Goal: Transaction & Acquisition: Purchase product/service

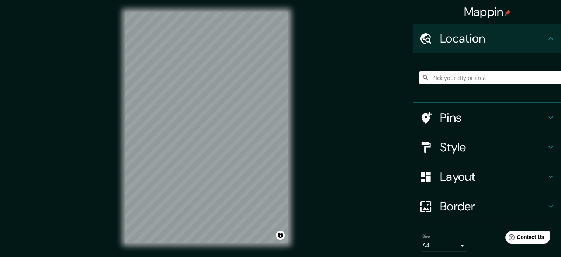
click at [440, 115] on h4 "Pins" at bounding box center [493, 117] width 106 height 15
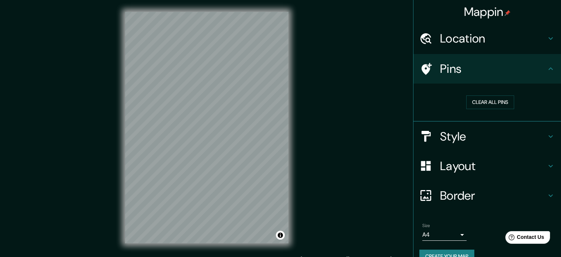
click at [449, 135] on h4 "Style" at bounding box center [493, 136] width 106 height 15
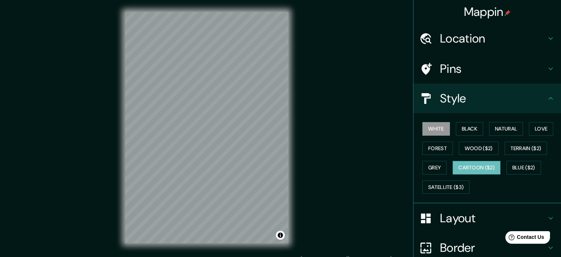
click at [484, 171] on button "Cartoon ($2)" at bounding box center [477, 168] width 48 height 14
click at [520, 168] on button "Blue ($2)" at bounding box center [524, 168] width 35 height 14
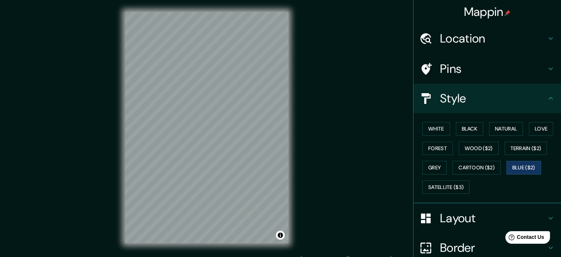
click at [454, 34] on h4 "Location" at bounding box center [493, 38] width 106 height 15
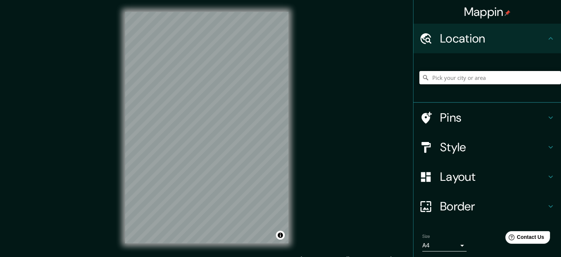
click at [455, 78] on input "Pick your city or area" at bounding box center [491, 77] width 142 height 13
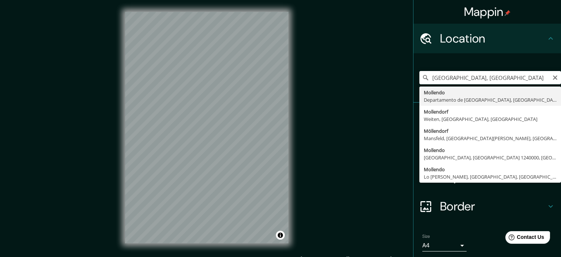
type input "Mollendo, Departamento de Arequipa, Perú"
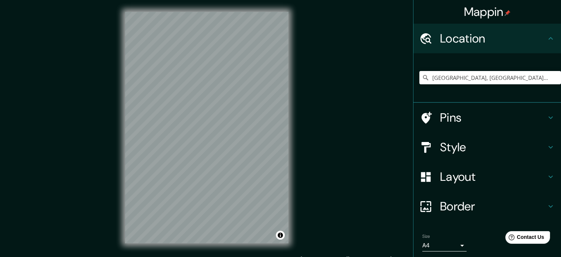
click at [469, 147] on h4 "Style" at bounding box center [493, 147] width 106 height 15
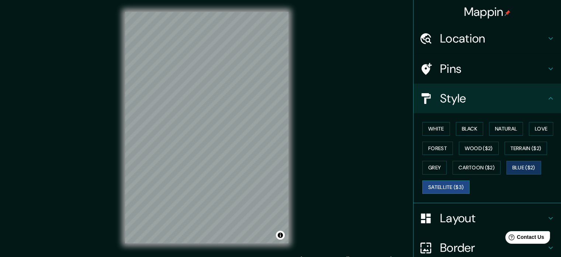
click at [458, 190] on button "Satellite ($3)" at bounding box center [446, 187] width 47 height 14
click at [470, 42] on h4 "Location" at bounding box center [493, 38] width 106 height 15
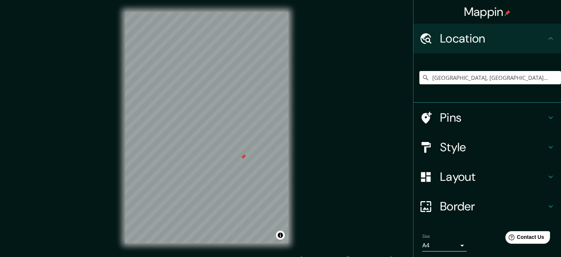
click at [244, 158] on div at bounding box center [243, 157] width 6 height 6
click at [448, 147] on h4 "Style" at bounding box center [493, 147] width 106 height 15
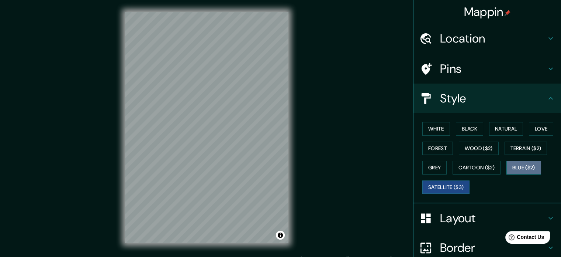
click at [519, 166] on button "Blue ($2)" at bounding box center [524, 168] width 35 height 14
click at [204, 110] on div at bounding box center [205, 109] width 6 height 6
click at [212, 120] on div at bounding box center [212, 121] width 6 height 6
click at [465, 41] on h4 "Location" at bounding box center [493, 38] width 106 height 15
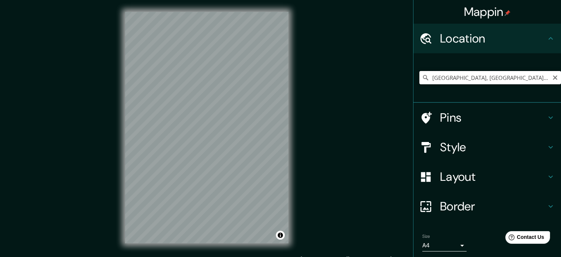
click at [470, 76] on input "Mollendo, Departamento de Arequipa, Perú" at bounding box center [491, 77] width 142 height 13
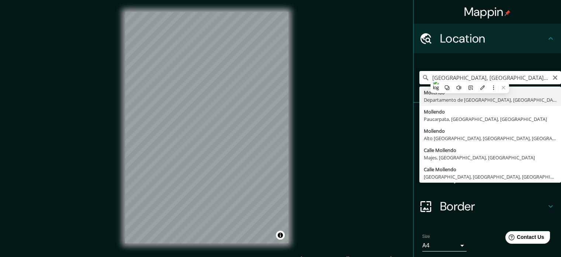
click at [341, 189] on div "Mappin Location Mollendo, Departamento de Arequipa, Perú Mollendo Departamento …" at bounding box center [280, 133] width 561 height 266
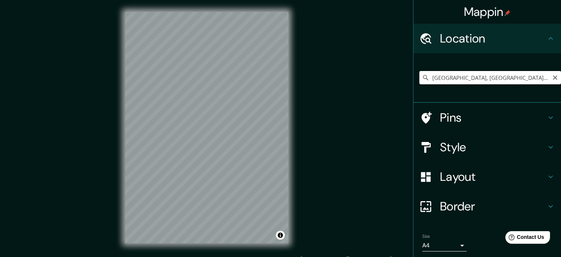
click at [471, 121] on h4 "Pins" at bounding box center [493, 117] width 106 height 15
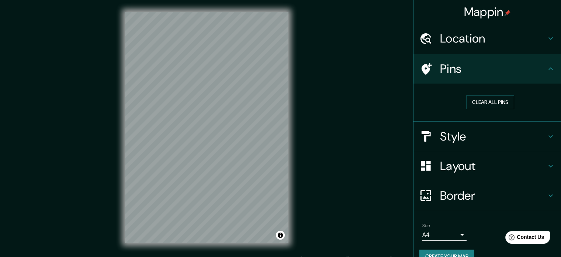
click at [445, 71] on h4 "Pins" at bounding box center [493, 68] width 106 height 15
click at [448, 144] on div "Style" at bounding box center [488, 136] width 148 height 30
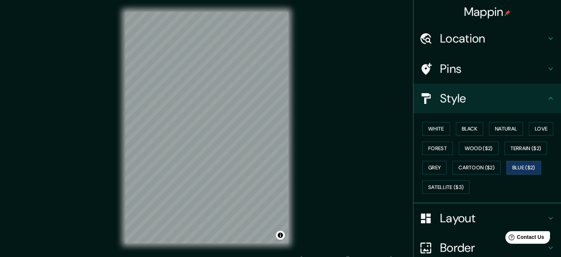
click at [453, 210] on h4 "Layout" at bounding box center [493, 217] width 106 height 15
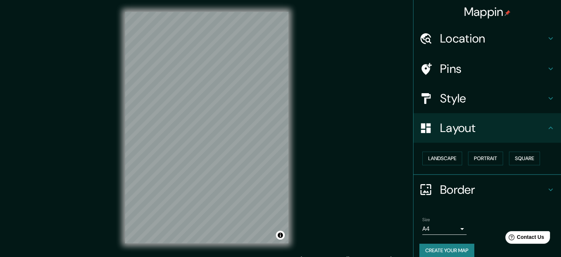
scroll to position [8, 0]
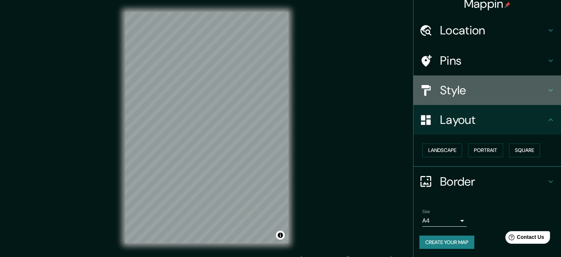
click at [462, 86] on h4 "Style" at bounding box center [493, 90] width 106 height 15
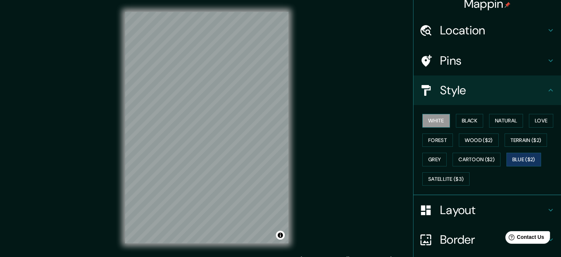
click at [428, 127] on button "White" at bounding box center [437, 121] width 28 height 14
click at [463, 121] on button "Black" at bounding box center [470, 121] width 28 height 14
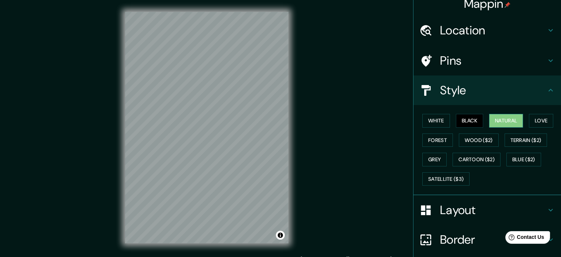
click at [492, 124] on button "Natural" at bounding box center [506, 121] width 34 height 14
click at [529, 124] on button "Love" at bounding box center [541, 121] width 24 height 14
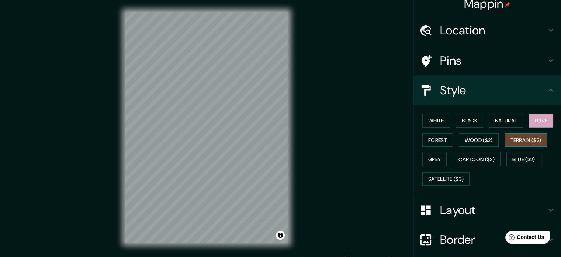
click at [526, 141] on button "Terrain ($2)" at bounding box center [526, 140] width 43 height 14
click at [501, 119] on button "Natural" at bounding box center [506, 121] width 34 height 14
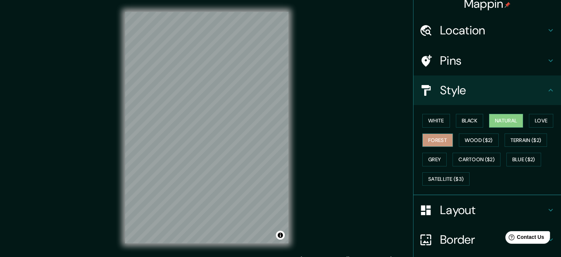
click at [435, 141] on button "Forest" at bounding box center [438, 140] width 31 height 14
click at [469, 138] on button "Wood ($2)" at bounding box center [479, 140] width 40 height 14
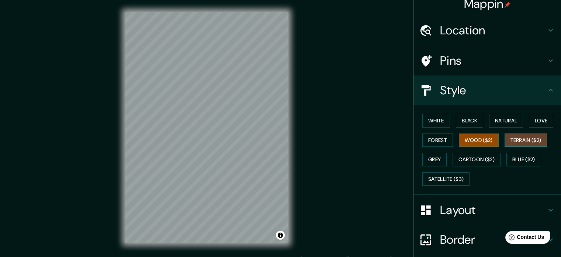
click at [533, 141] on button "Terrain ($2)" at bounding box center [526, 140] width 43 height 14
click at [465, 142] on button "Wood ($2)" at bounding box center [479, 140] width 40 height 14
click at [441, 161] on button "Grey" at bounding box center [435, 159] width 24 height 14
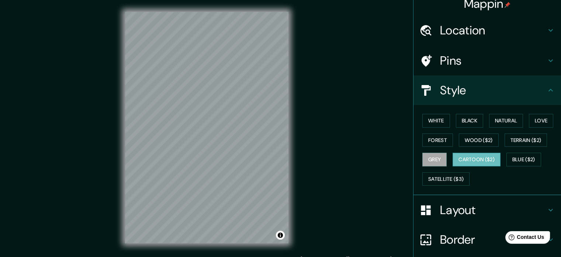
click at [462, 159] on button "Cartoon ($2)" at bounding box center [477, 159] width 48 height 14
click at [511, 162] on button "Blue ($2)" at bounding box center [524, 159] width 35 height 14
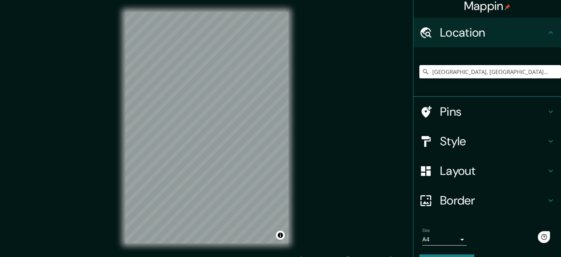
scroll to position [25, 0]
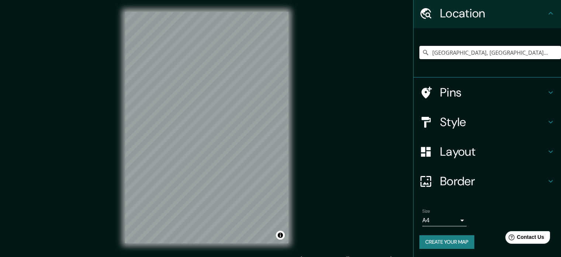
click at [447, 50] on input "[GEOGRAPHIC_DATA], [GEOGRAPHIC_DATA], [GEOGRAPHIC_DATA]" at bounding box center [491, 52] width 142 height 13
click at [546, 53] on input "[GEOGRAPHIC_DATA], [GEOGRAPHIC_DATA], [GEOGRAPHIC_DATA]" at bounding box center [491, 52] width 142 height 13
click at [545, 53] on input "[GEOGRAPHIC_DATA], [GEOGRAPHIC_DATA], [GEOGRAPHIC_DATA]" at bounding box center [491, 52] width 142 height 13
click at [207, 118] on div at bounding box center [209, 117] width 6 height 6
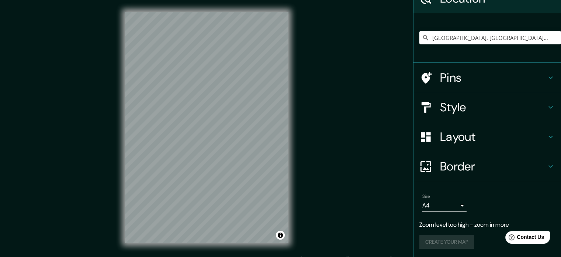
scroll to position [40, 0]
drag, startPoint x: 186, startPoint y: 126, endPoint x: 214, endPoint y: 135, distance: 29.6
click at [214, 135] on div at bounding box center [213, 135] width 6 height 6
click at [211, 134] on div at bounding box center [213, 135] width 6 height 6
click at [451, 106] on h4 "Style" at bounding box center [493, 107] width 106 height 15
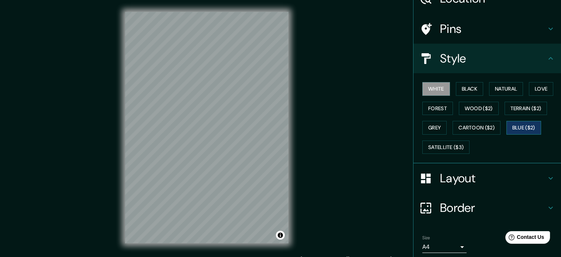
click at [527, 125] on button "Blue ($2)" at bounding box center [524, 128] width 35 height 14
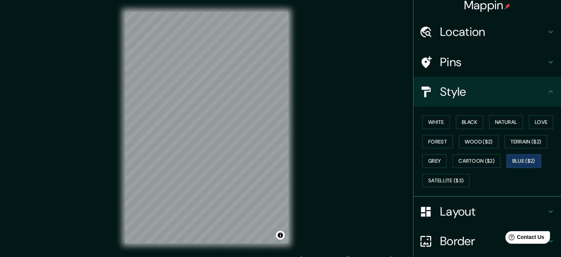
scroll to position [0, 0]
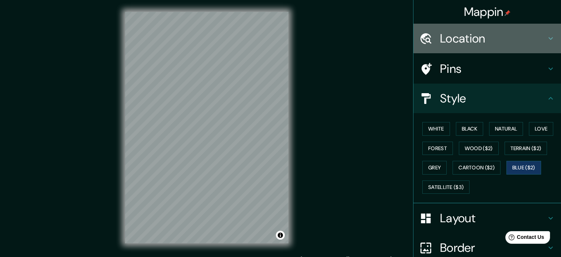
click at [471, 41] on h4 "Location" at bounding box center [493, 38] width 106 height 15
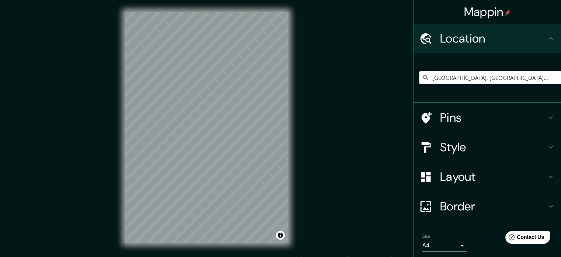
click at [553, 75] on input "Mollendo, Departamento de Arequipa, Perú" at bounding box center [491, 77] width 142 height 13
drag, startPoint x: 505, startPoint y: 76, endPoint x: 398, endPoint y: 78, distance: 106.7
click at [398, 78] on div "Mappin Location Mollendo, Departamento de Arequipa, Perú Pins Style Layout Bord…" at bounding box center [280, 133] width 561 height 266
click at [526, 79] on input "Pick your city or area" at bounding box center [491, 77] width 142 height 13
paste input "Mollendo, Departamento de Arequipa, Perú"
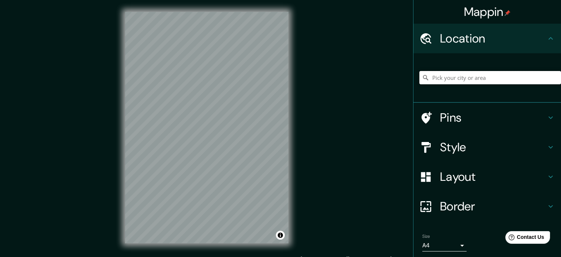
type input "Mollendo, Departamento de Arequipa, Perú"
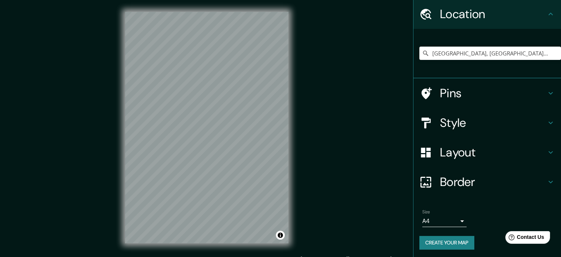
scroll to position [25, 0]
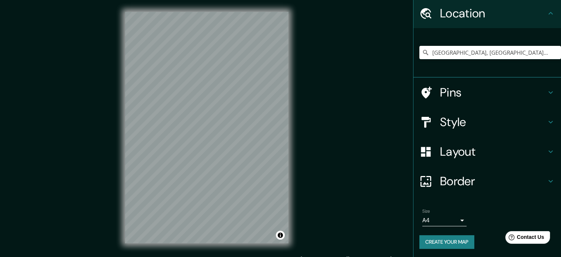
click at [451, 243] on button "Create your map" at bounding box center [447, 242] width 55 height 14
click at [448, 243] on button "Create your map" at bounding box center [447, 242] width 55 height 14
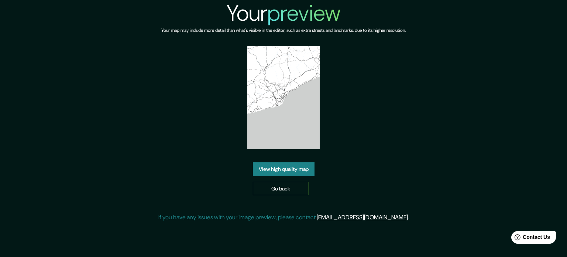
click at [291, 161] on div "Your preview Your map may include more detail than what's visible in the editor…" at bounding box center [283, 113] width 251 height 227
click at [299, 171] on link "View high quality map" at bounding box center [284, 169] width 62 height 14
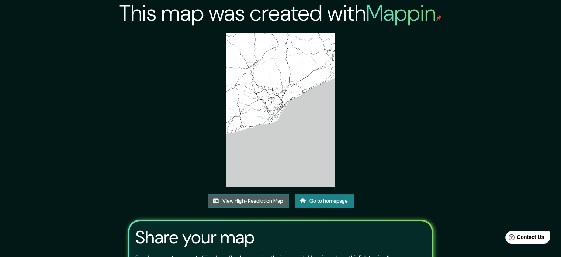
click at [264, 200] on link "View High-Resolution Map" at bounding box center [248, 201] width 81 height 14
